Goal: Task Accomplishment & Management: Manage account settings

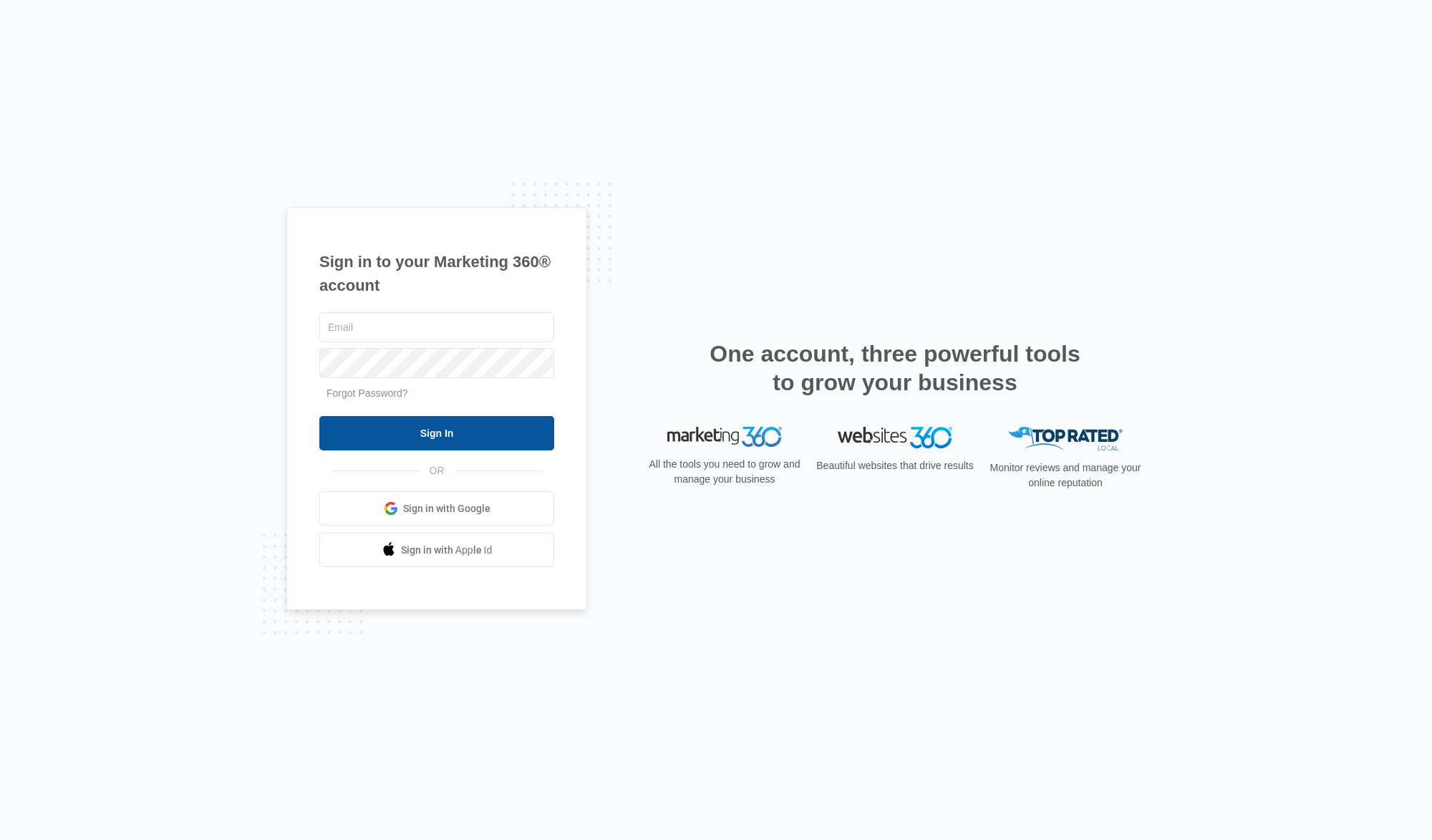
type input "[EMAIL_ADDRESS][DOMAIN_NAME]"
click at [434, 431] on input "Sign In" at bounding box center [437, 433] width 235 height 34
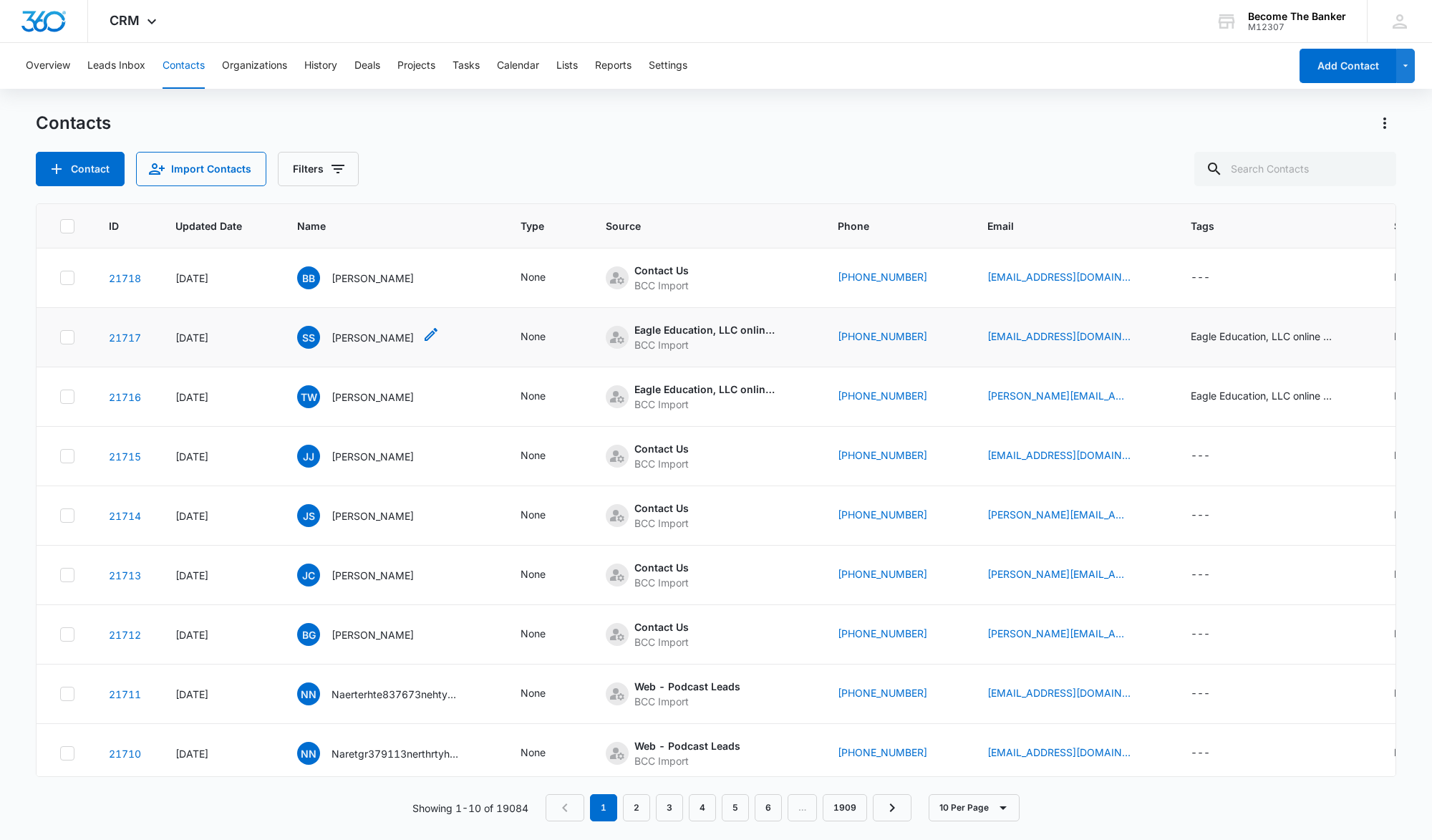
click at [309, 334] on span "SS" at bounding box center [309, 337] width 23 height 23
